Goal: Information Seeking & Learning: Learn about a topic

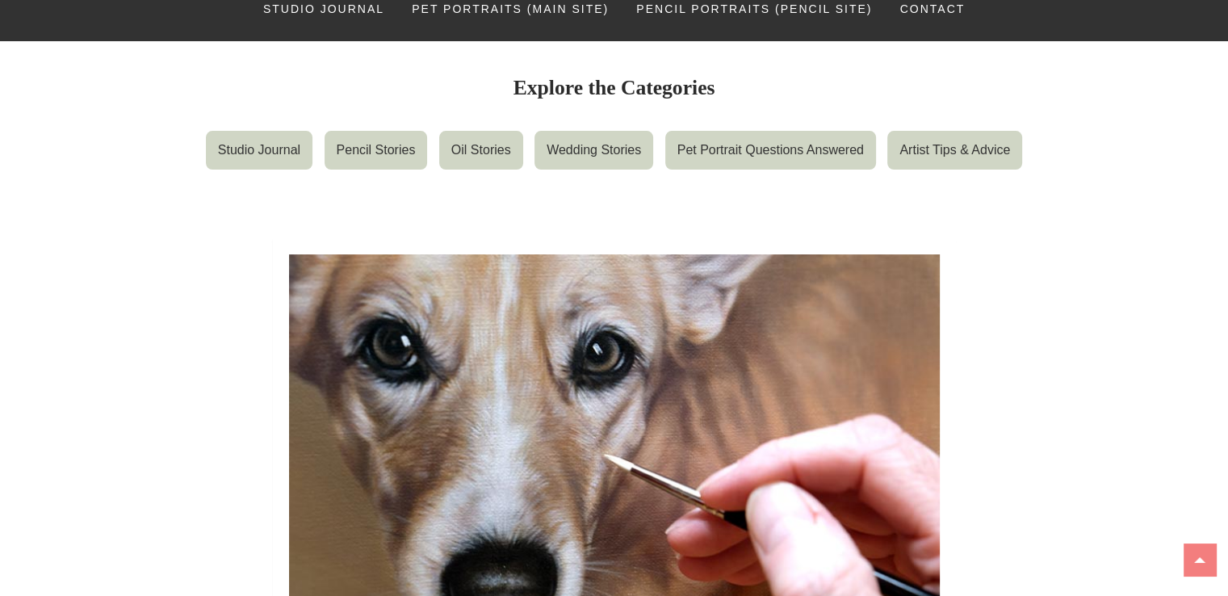
scroll to position [162, 0]
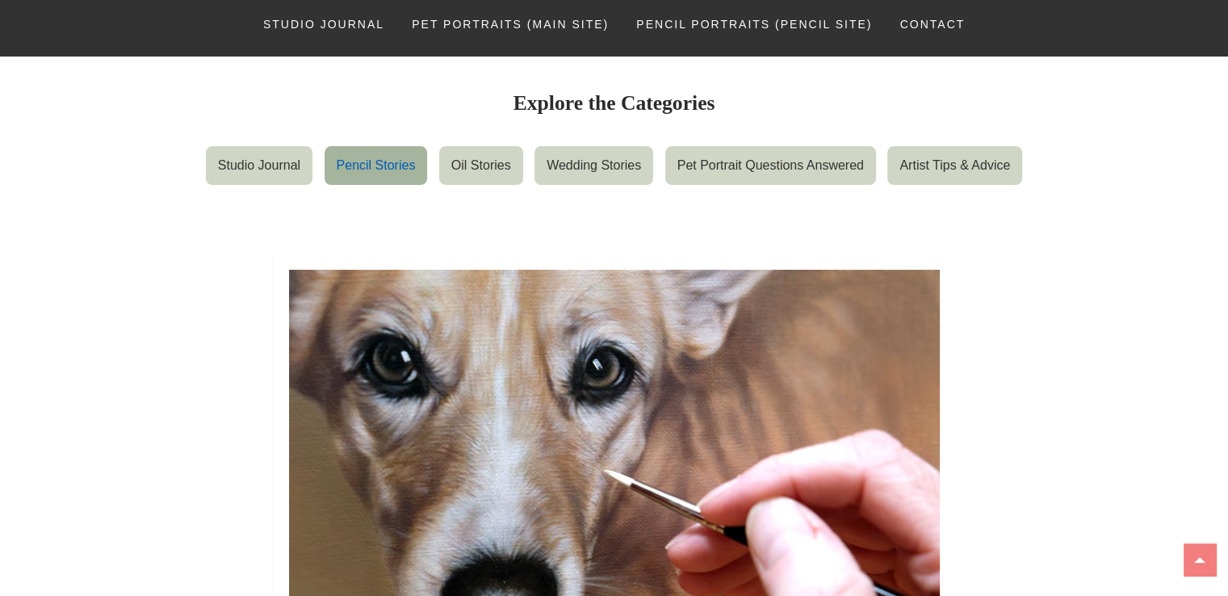
click at [371, 168] on link "Pencil Stories" at bounding box center [376, 165] width 103 height 39
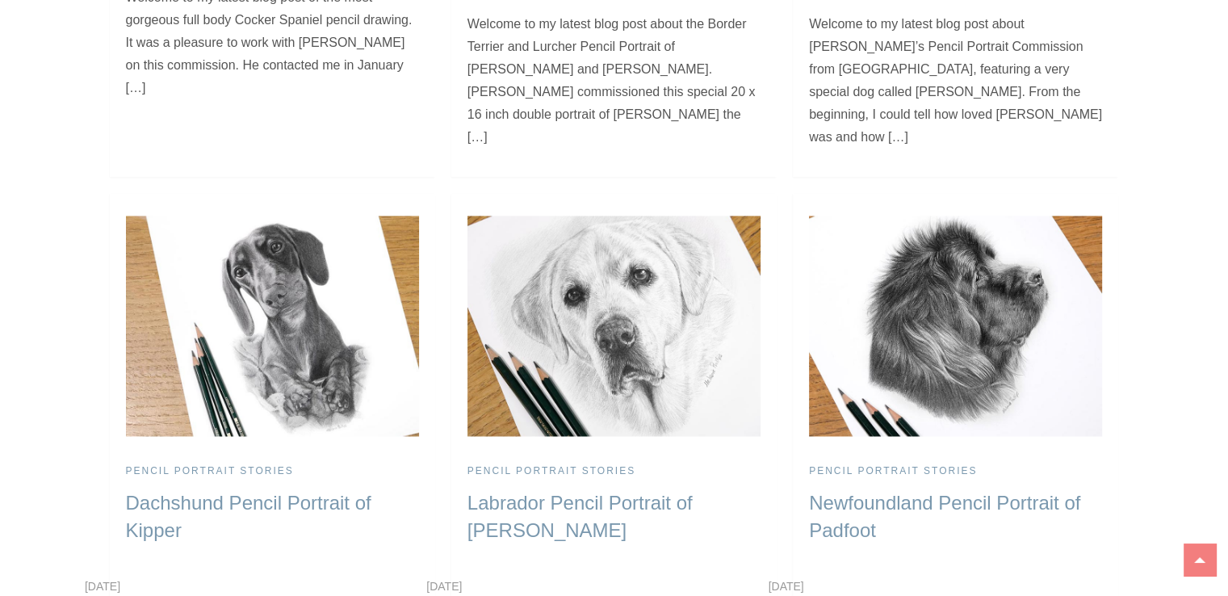
scroll to position [2584, 0]
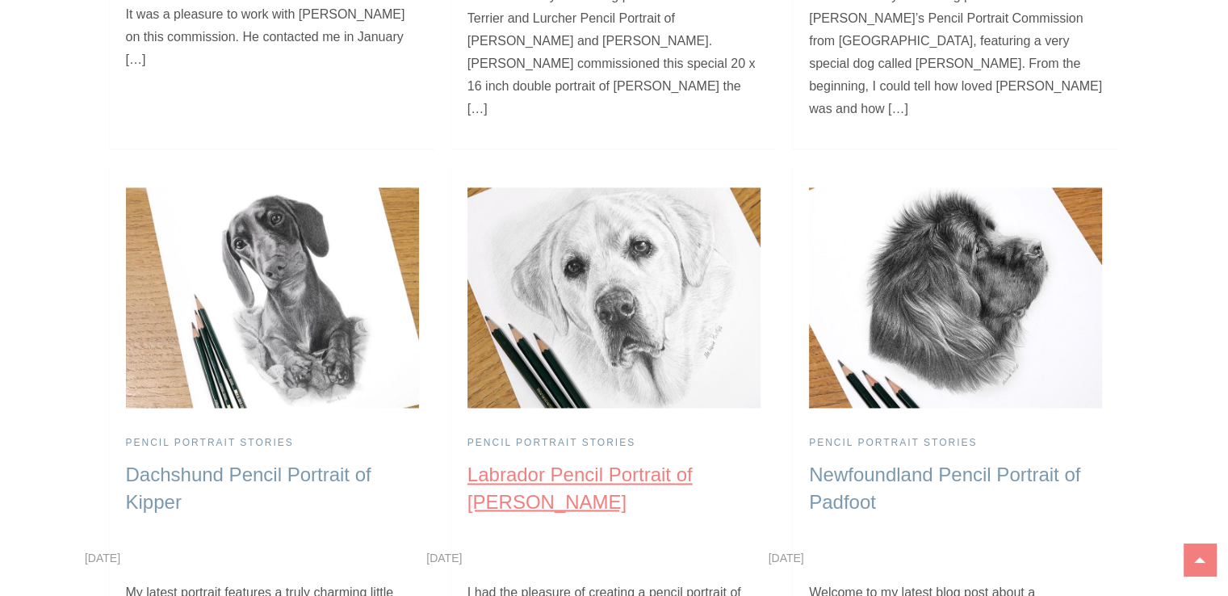
click at [604, 464] on link "Labrador Pencil Portrait of Karl" at bounding box center [580, 488] width 225 height 49
click at [899, 233] on img at bounding box center [955, 297] width 293 height 220
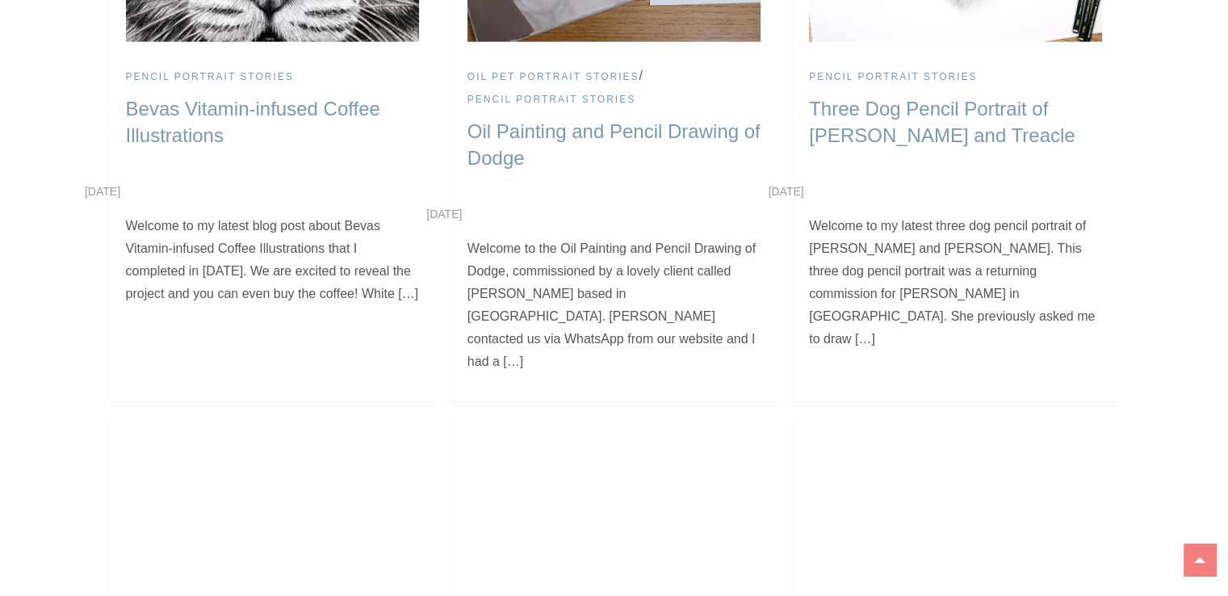
scroll to position [4200, 0]
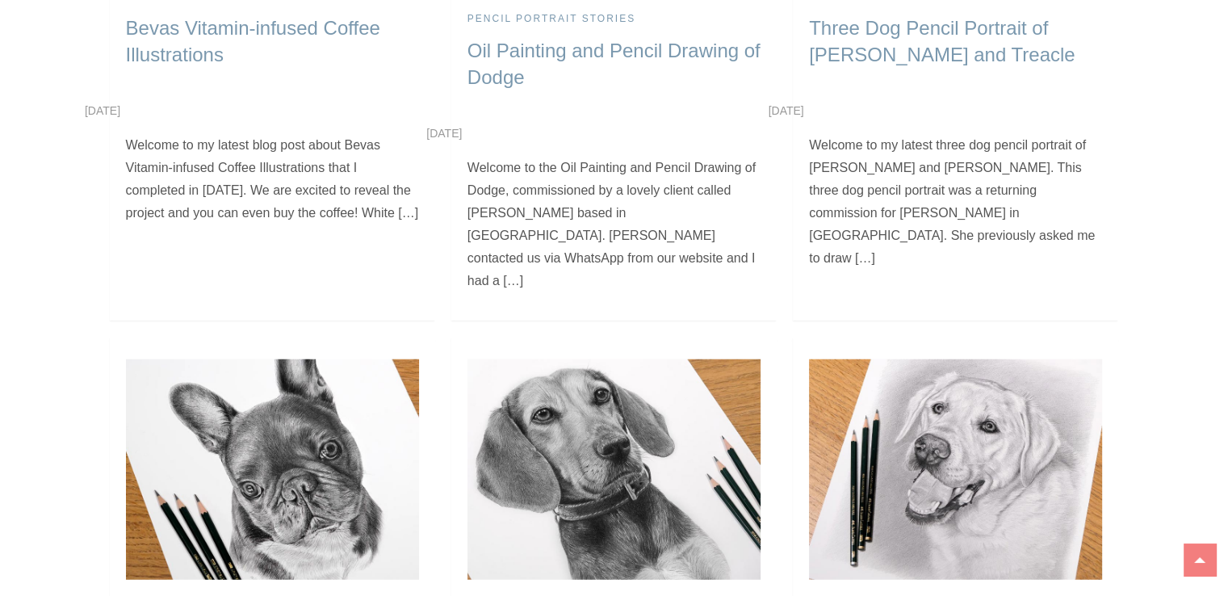
click at [584, 359] on img at bounding box center [614, 469] width 293 height 220
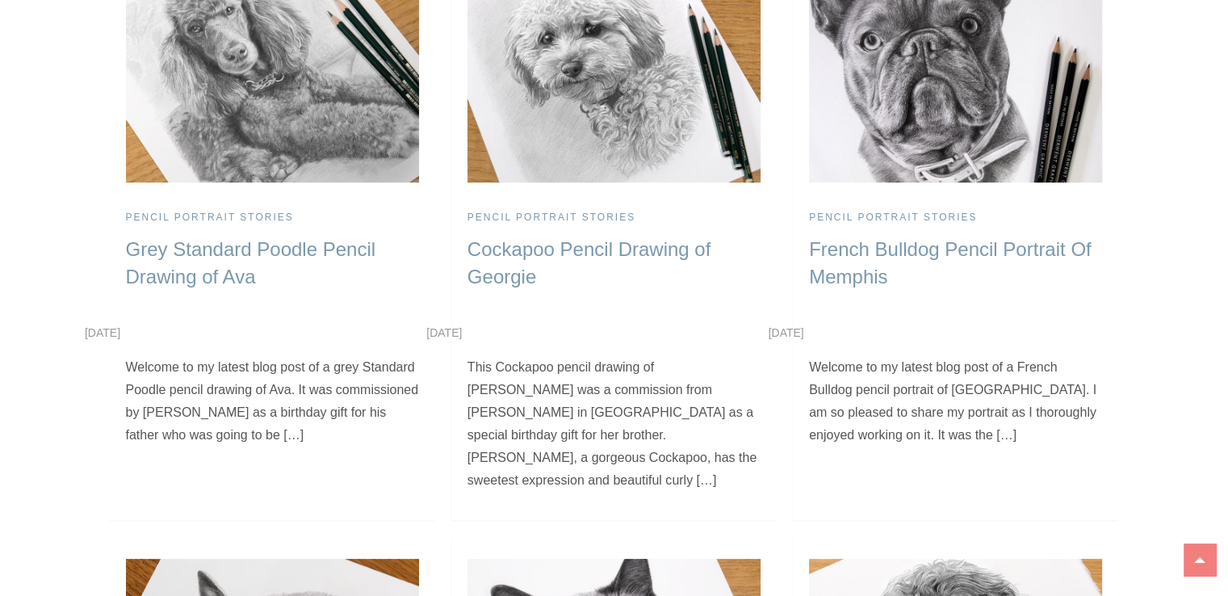
scroll to position [6300, 0]
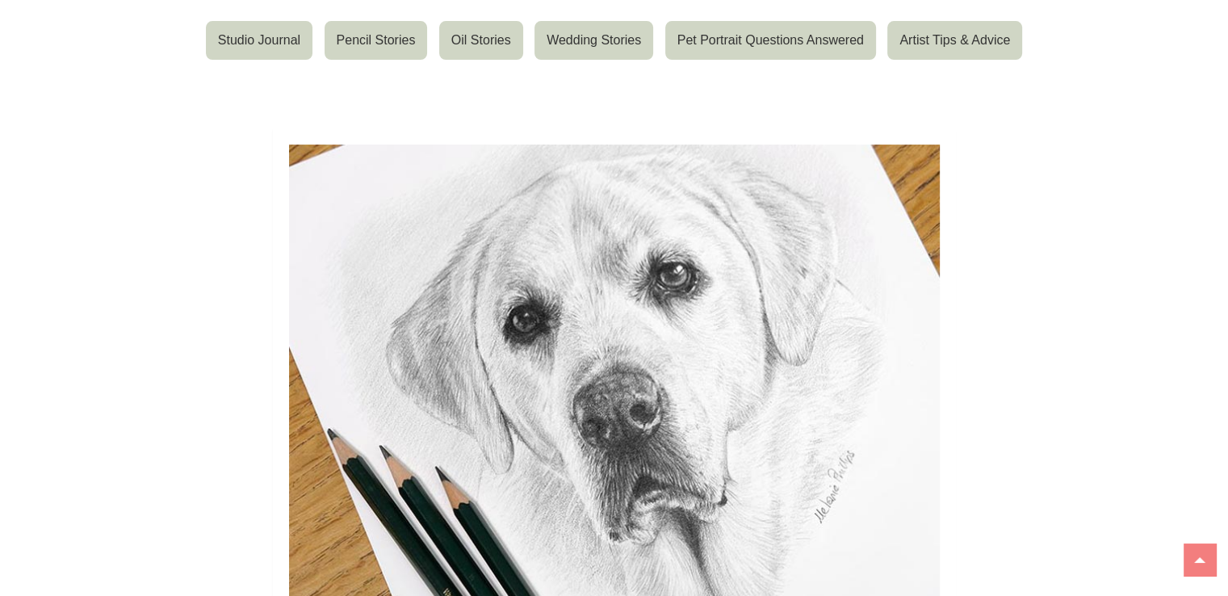
scroll to position [323, 0]
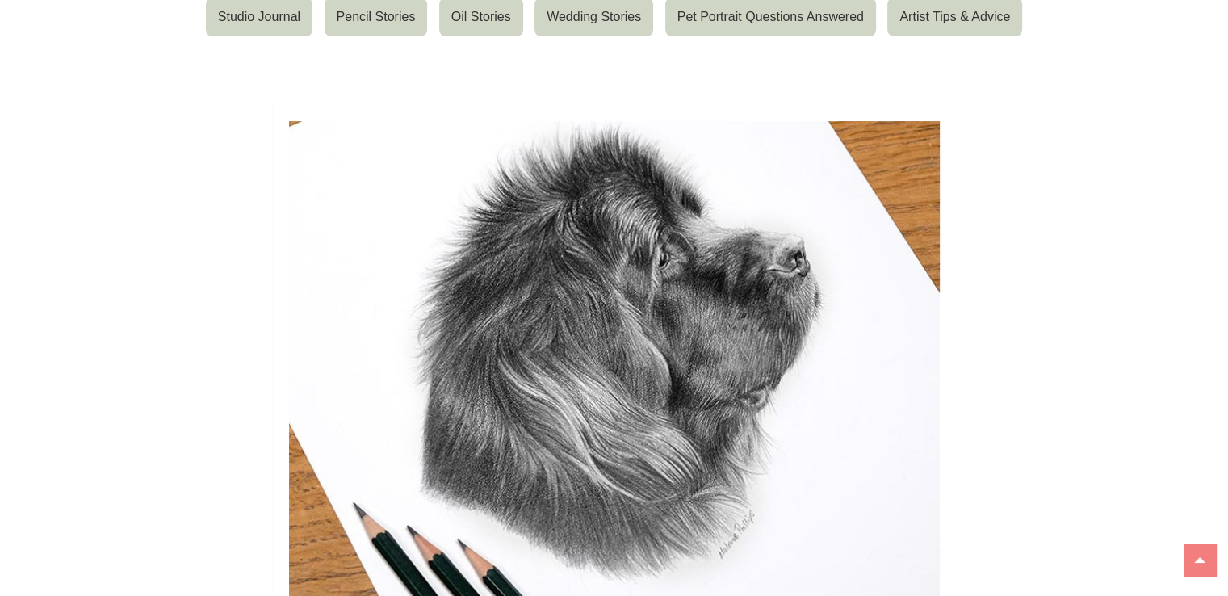
scroll to position [323, 0]
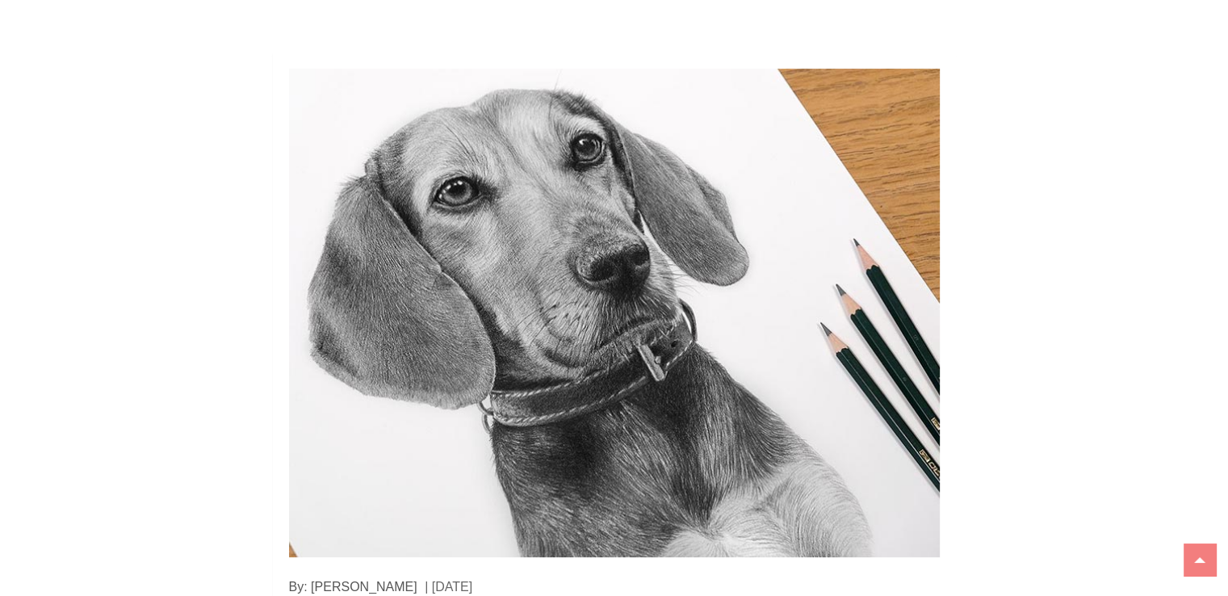
scroll to position [404, 0]
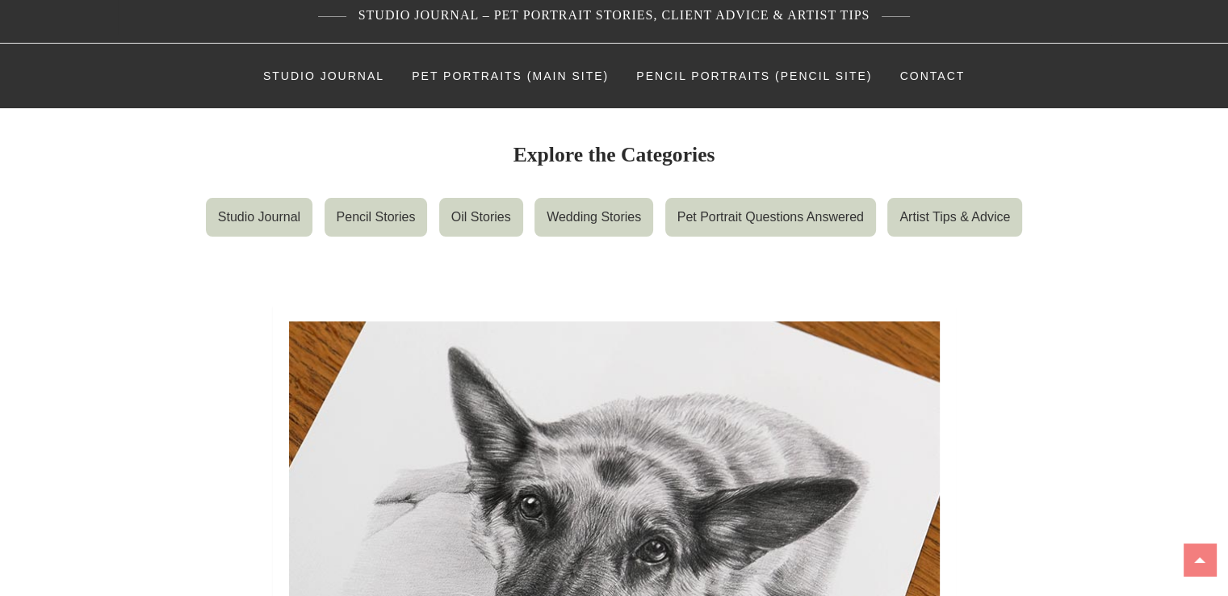
scroll to position [323, 0]
